Goal: Information Seeking & Learning: Find specific fact

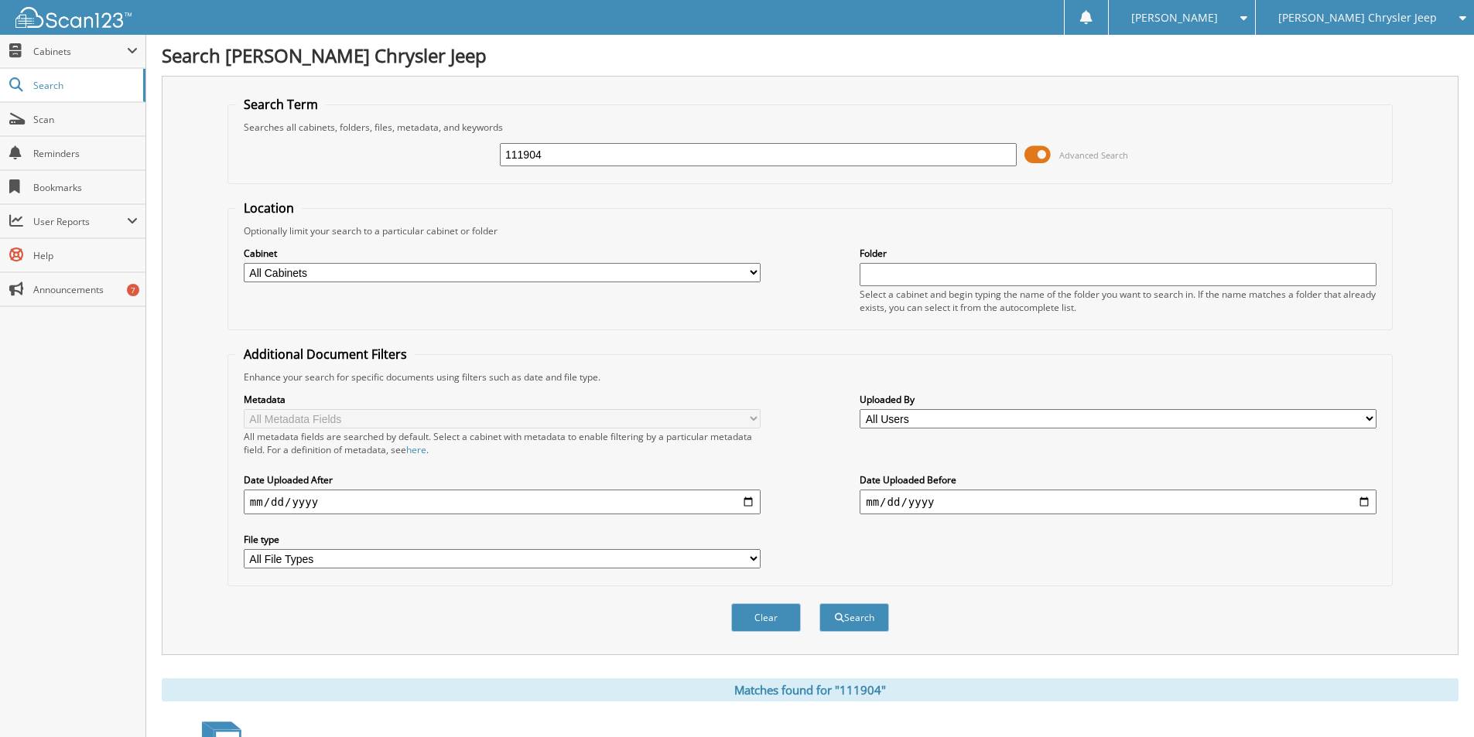
drag, startPoint x: 569, startPoint y: 150, endPoint x: 423, endPoint y: 174, distance: 147.4
click at [423, 174] on div "111904 Advanced Search" at bounding box center [810, 155] width 1148 height 42
type input "14140"
click at [819, 603] on button "Search" at bounding box center [854, 617] width 70 height 29
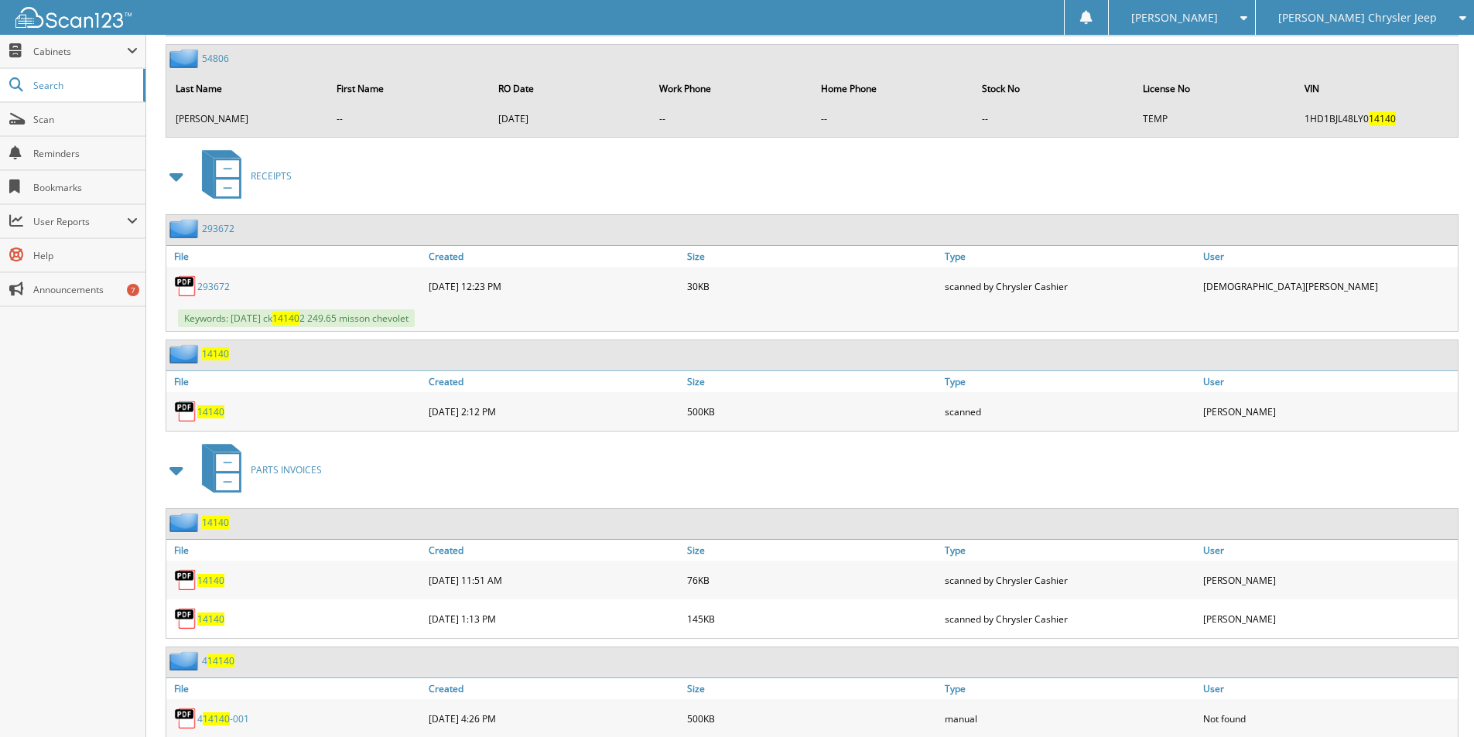
scroll to position [1452, 0]
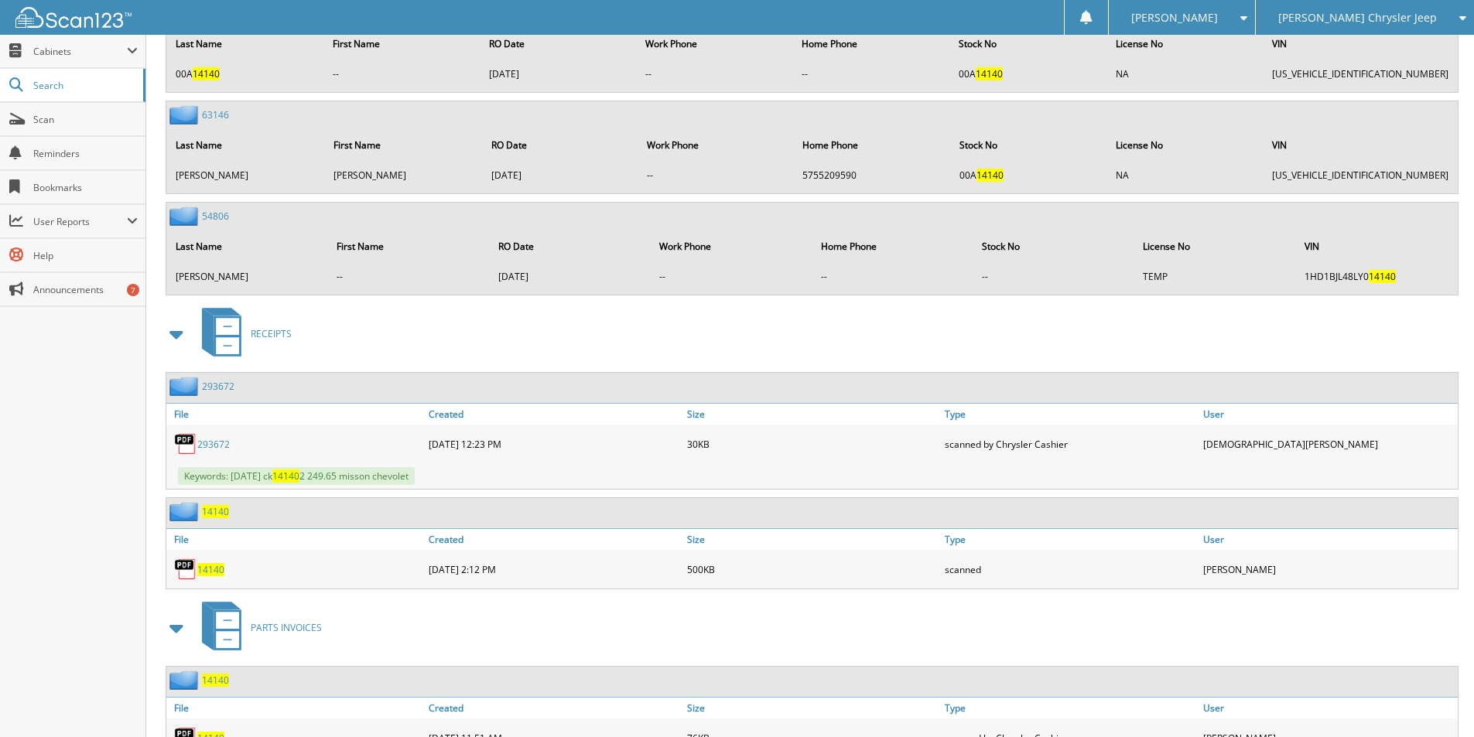
click at [212, 569] on span "14140" at bounding box center [210, 569] width 27 height 13
click at [210, 570] on span "14140" at bounding box center [210, 569] width 27 height 13
click at [185, 568] on img at bounding box center [185, 569] width 23 height 23
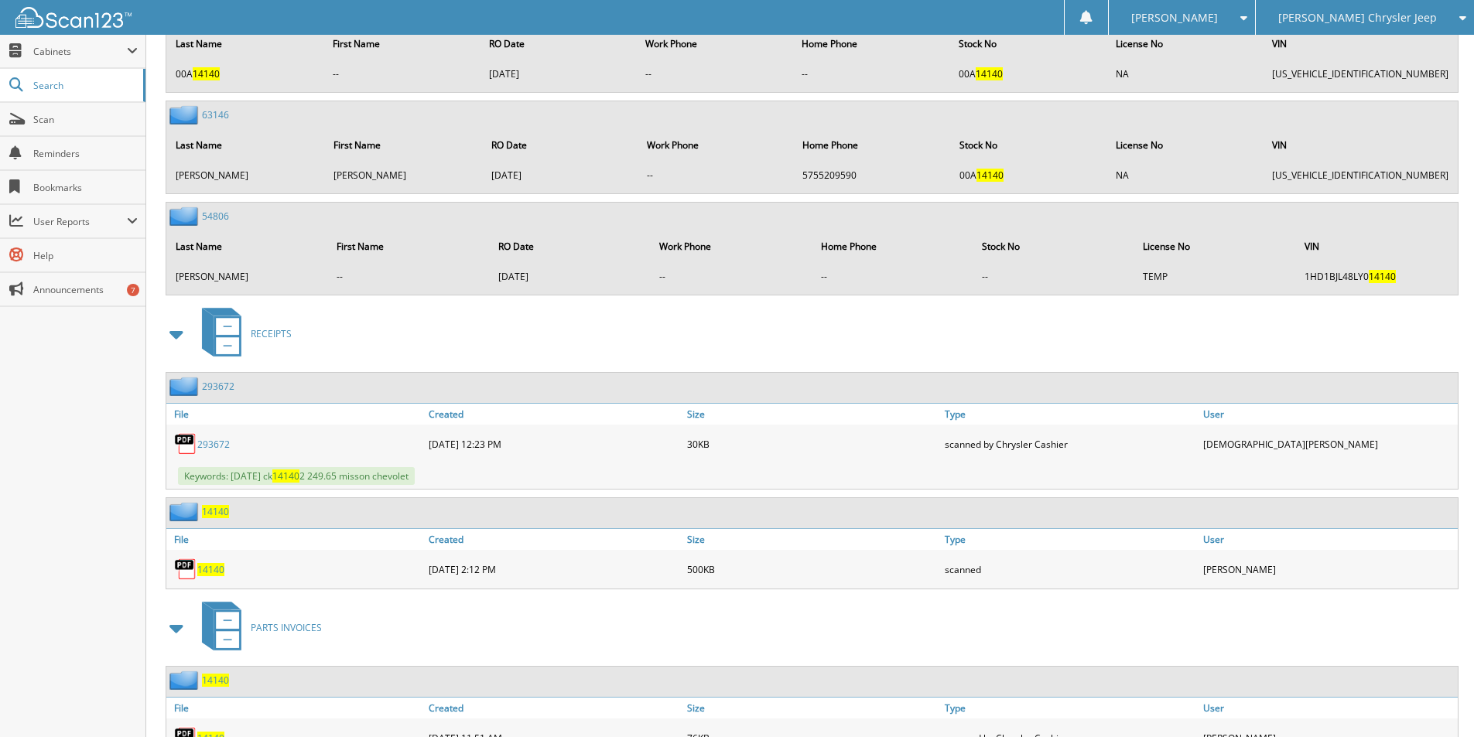
click at [185, 568] on img at bounding box center [185, 569] width 23 height 23
